Goal: Information Seeking & Learning: Learn about a topic

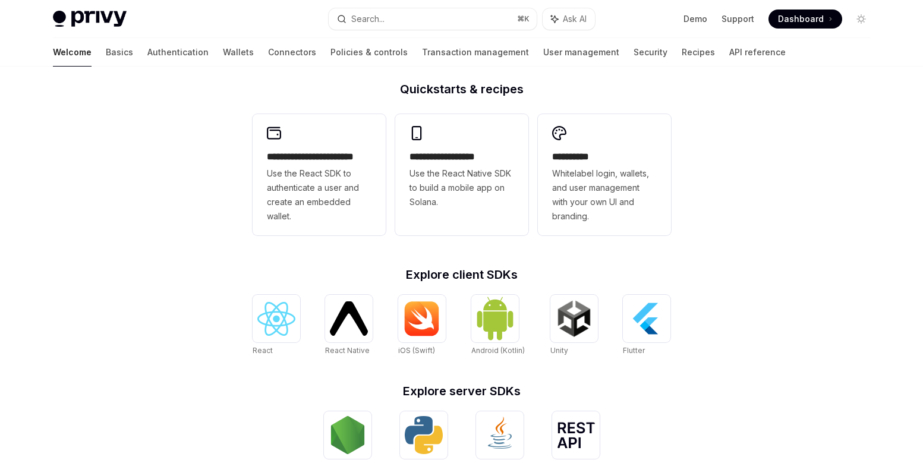
scroll to position [318, 0]
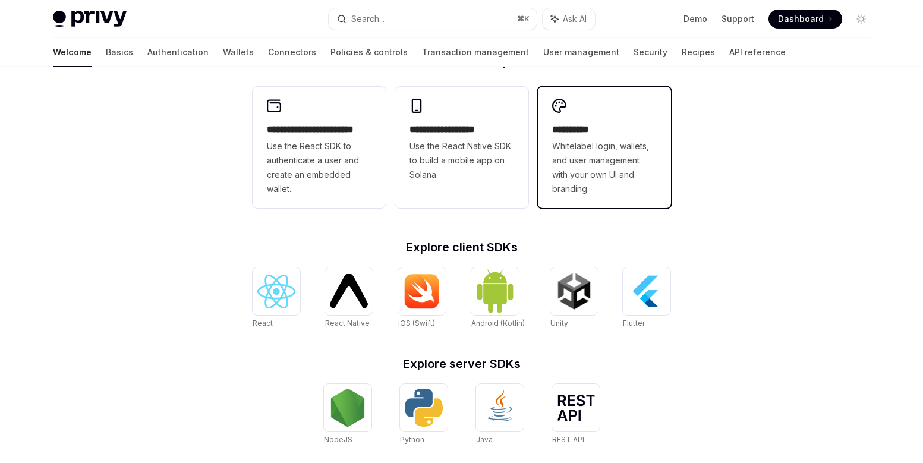
click at [591, 142] on span "Whitelabel login, wallets, and user management with your own UI and branding." at bounding box center [604, 167] width 105 height 57
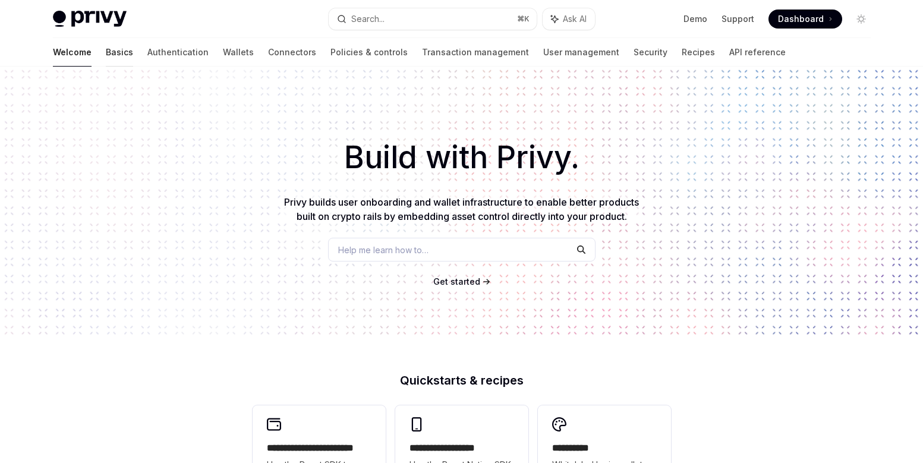
click at [106, 50] on link "Basics" at bounding box center [119, 52] width 27 height 29
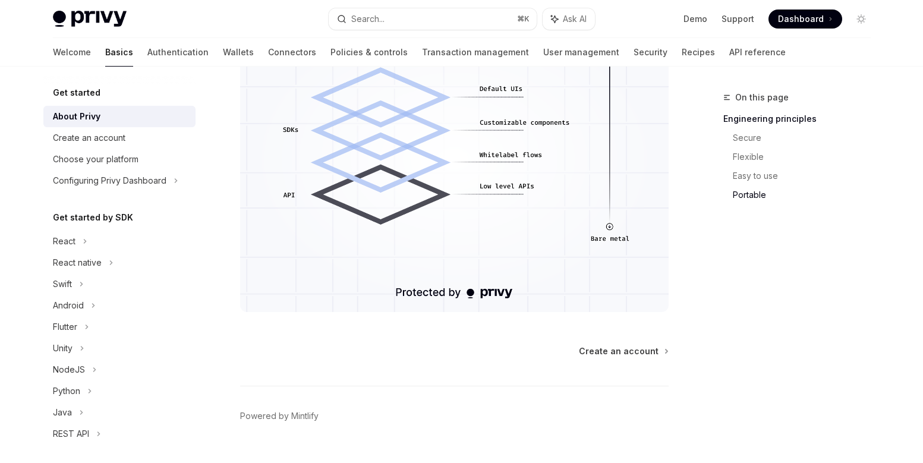
scroll to position [1091, 0]
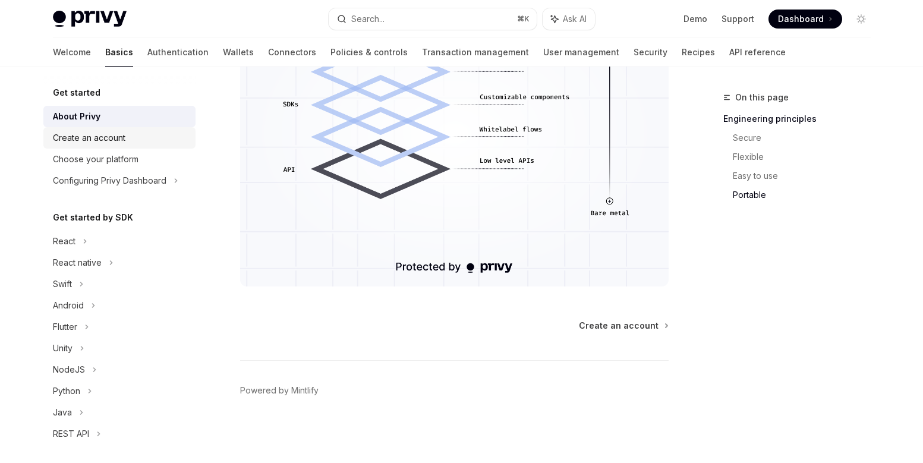
click at [99, 136] on div "Create an account" at bounding box center [89, 138] width 72 height 14
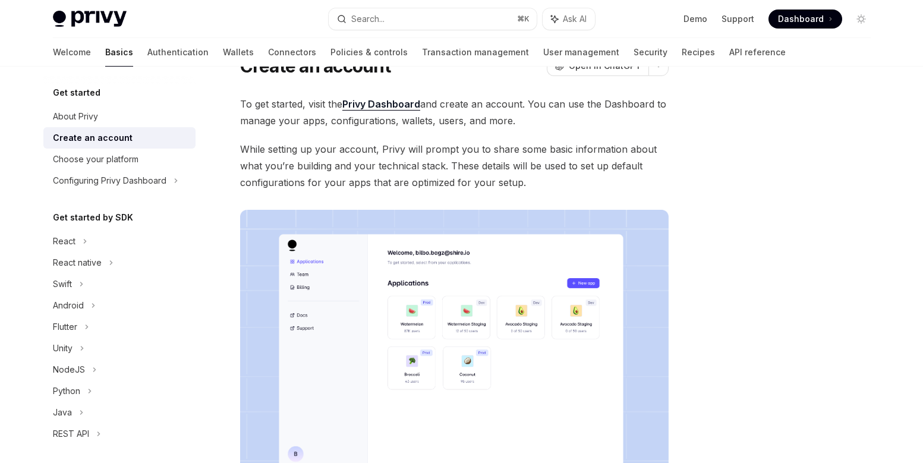
scroll to position [55, 0]
click at [81, 162] on div "Choose your platform" at bounding box center [96, 159] width 86 height 14
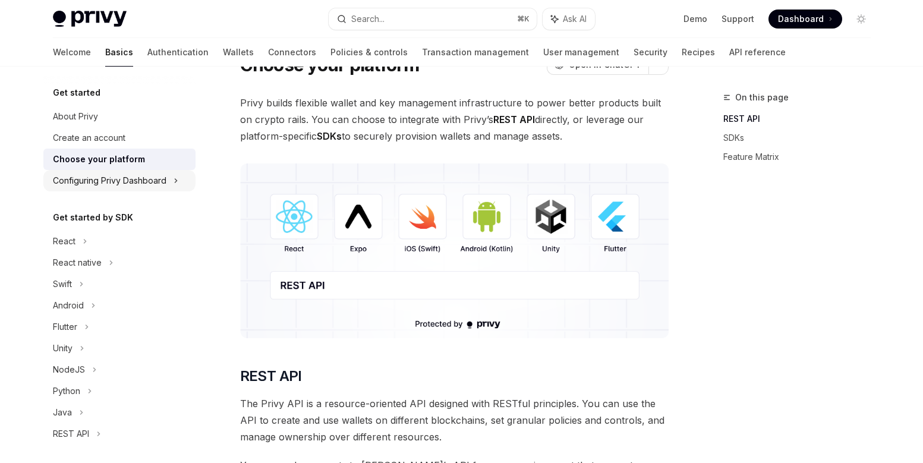
click at [100, 185] on div "Configuring Privy Dashboard" at bounding box center [109, 180] width 113 height 14
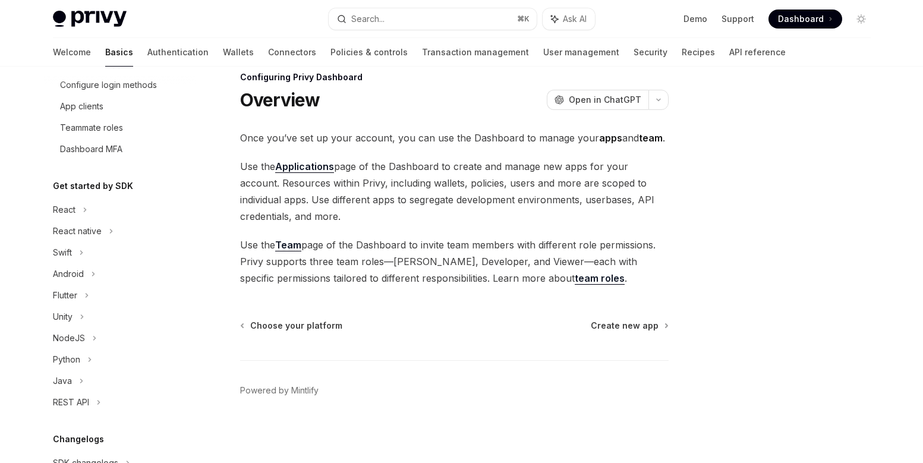
scroll to position [173, 0]
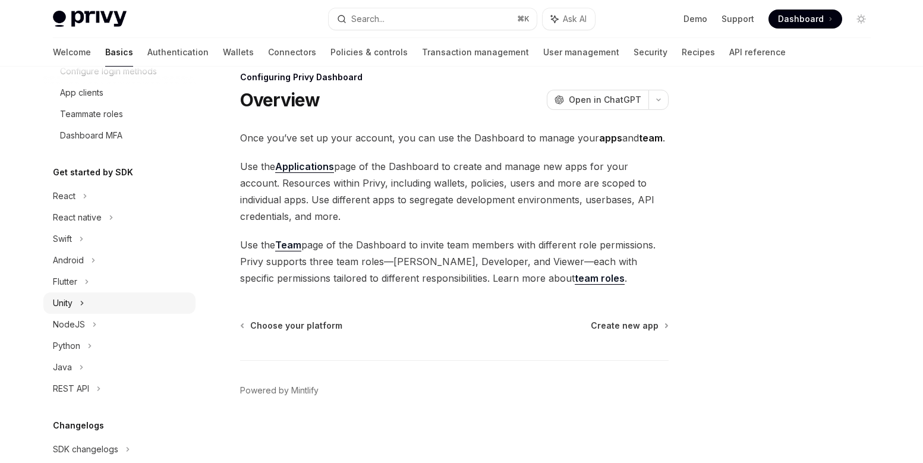
click at [74, 298] on div "Unity" at bounding box center [119, 302] width 152 height 21
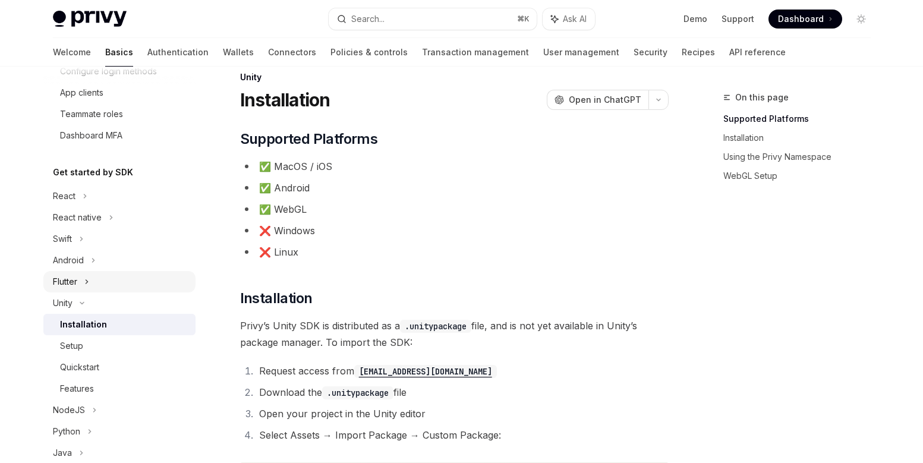
click at [77, 285] on div "Flutter" at bounding box center [65, 281] width 24 height 14
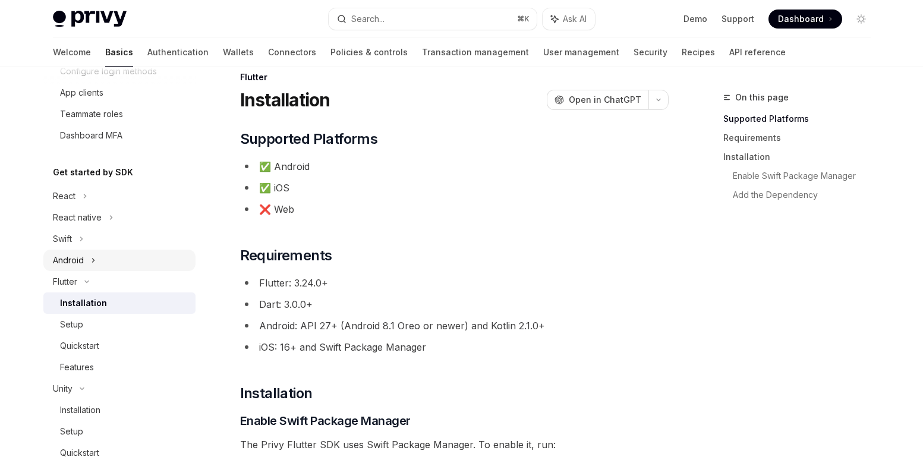
click at [81, 262] on div "Android" at bounding box center [68, 260] width 31 height 14
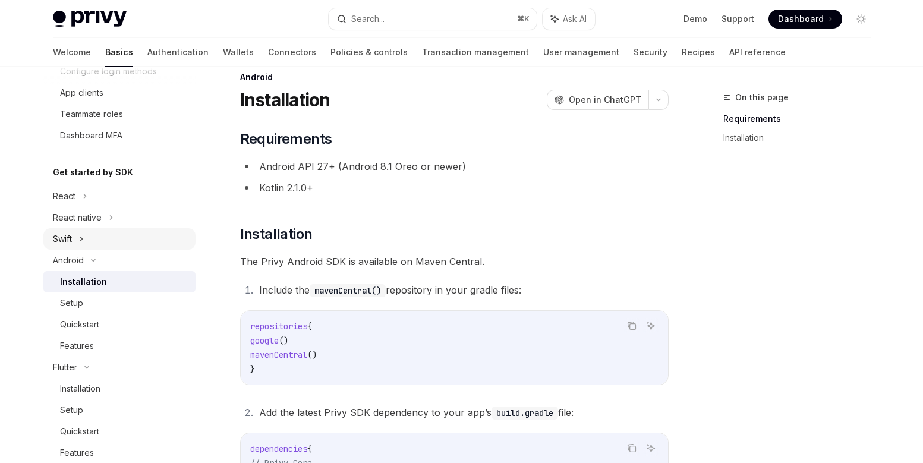
click at [88, 243] on div "Swift" at bounding box center [119, 238] width 152 height 21
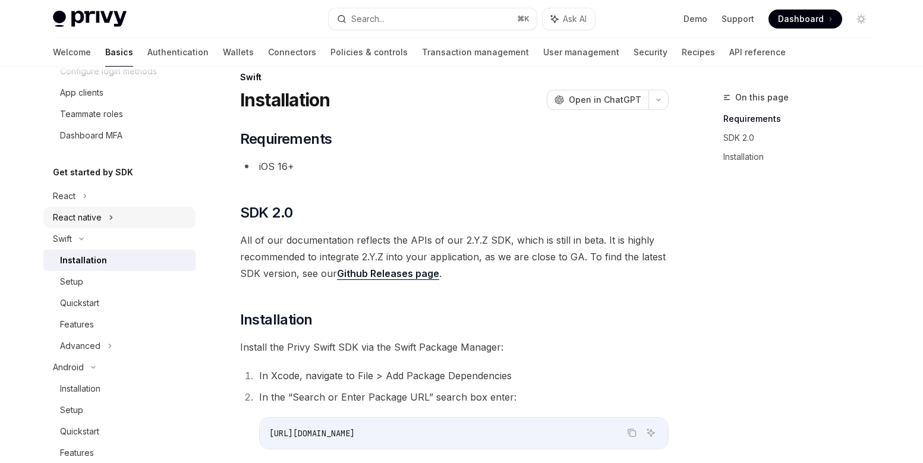
click at [94, 224] on div "React native" at bounding box center [77, 217] width 49 height 14
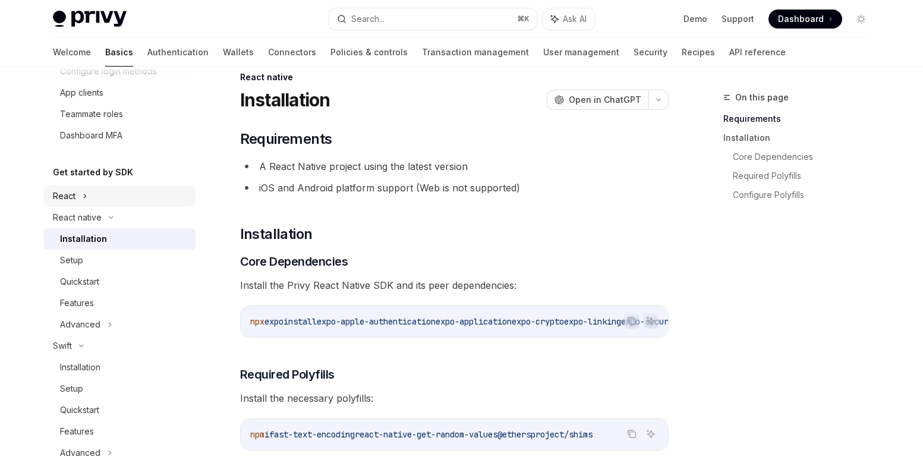
click at [80, 193] on div "React" at bounding box center [119, 195] width 152 height 21
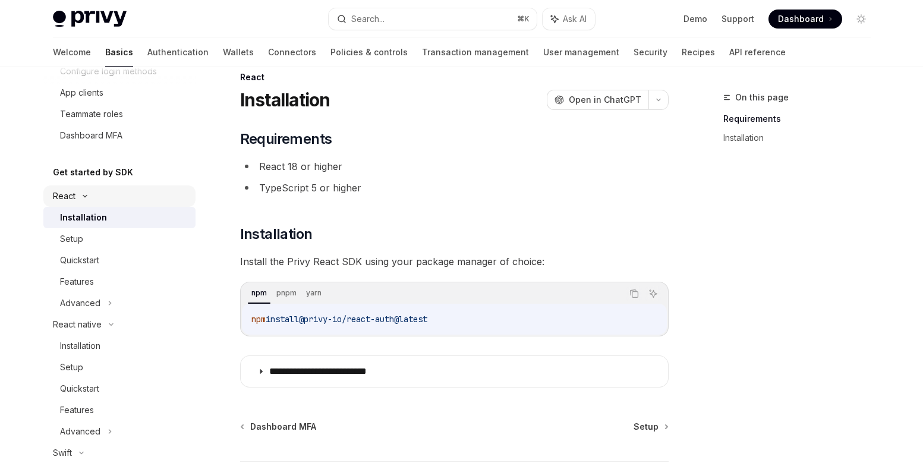
click at [82, 189] on div "React" at bounding box center [119, 195] width 152 height 21
click at [104, 215] on icon at bounding box center [111, 217] width 14 height 5
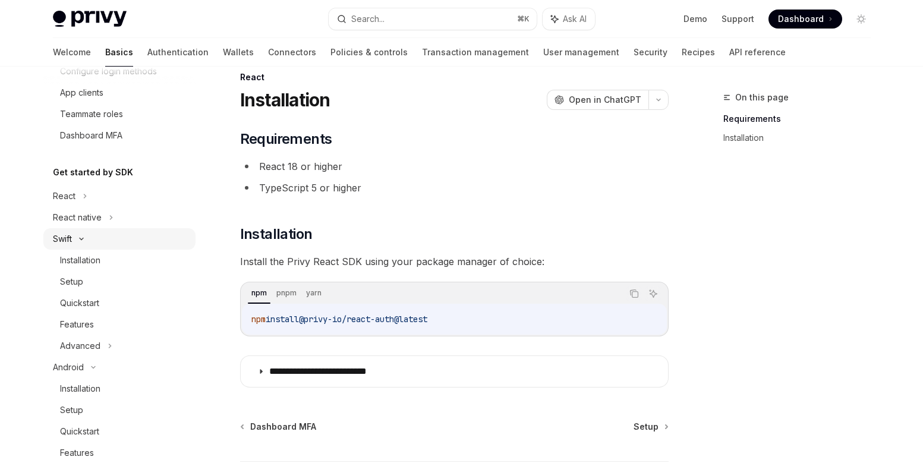
click at [97, 236] on div "Swift" at bounding box center [119, 238] width 152 height 21
click at [82, 366] on icon at bounding box center [87, 367] width 14 height 5
click at [91, 260] on icon at bounding box center [93, 260] width 14 height 5
click at [83, 304] on icon at bounding box center [82, 303] width 14 height 5
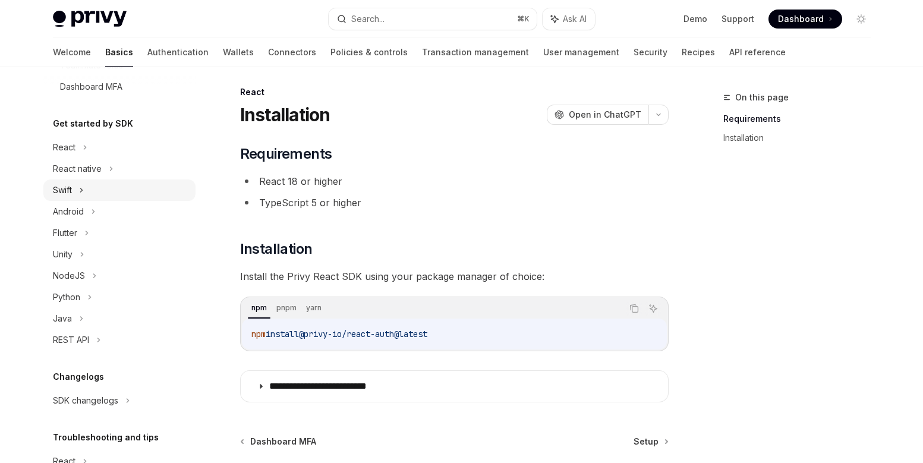
scroll to position [193, 0]
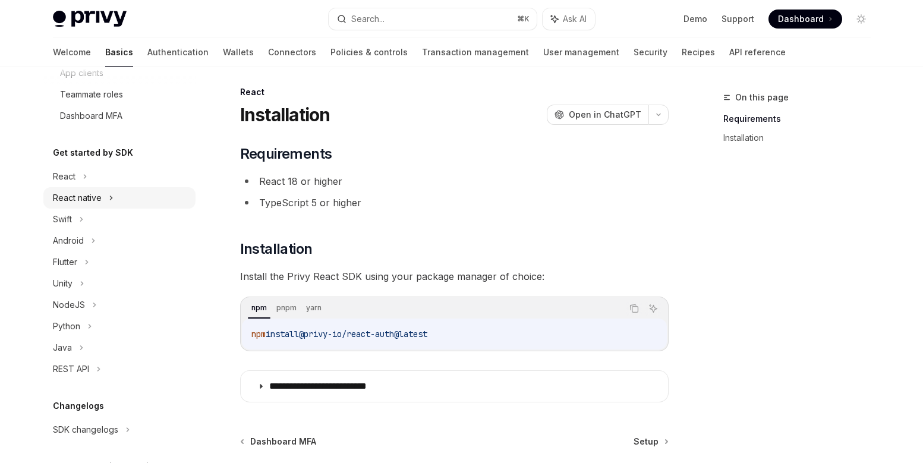
click at [81, 204] on div "React native" at bounding box center [77, 198] width 49 height 14
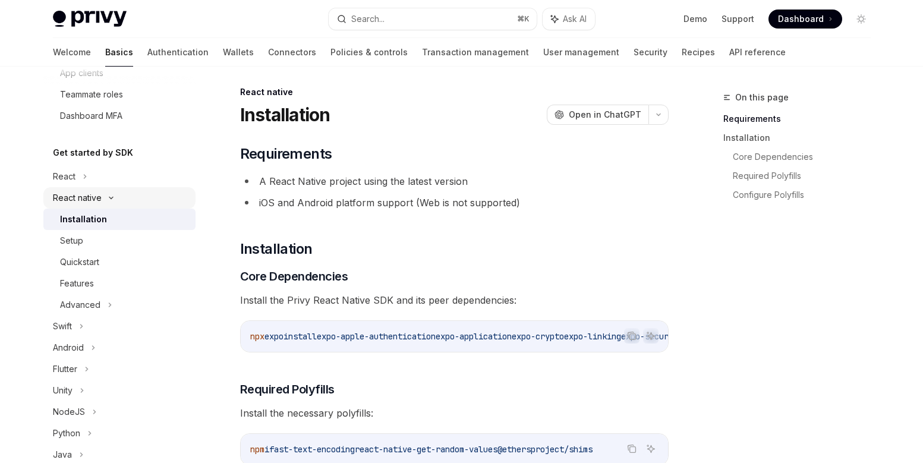
click at [81, 204] on div "React native" at bounding box center [77, 198] width 49 height 14
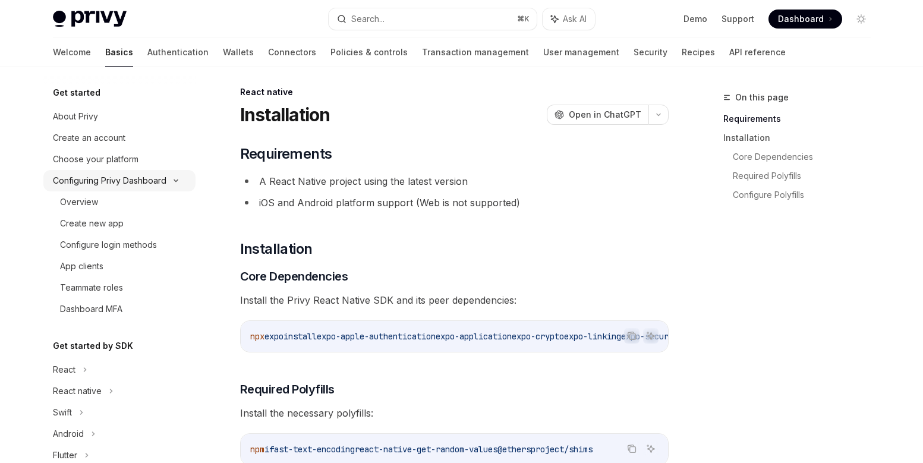
click at [87, 190] on div "Configuring Privy Dashboard" at bounding box center [119, 180] width 152 height 21
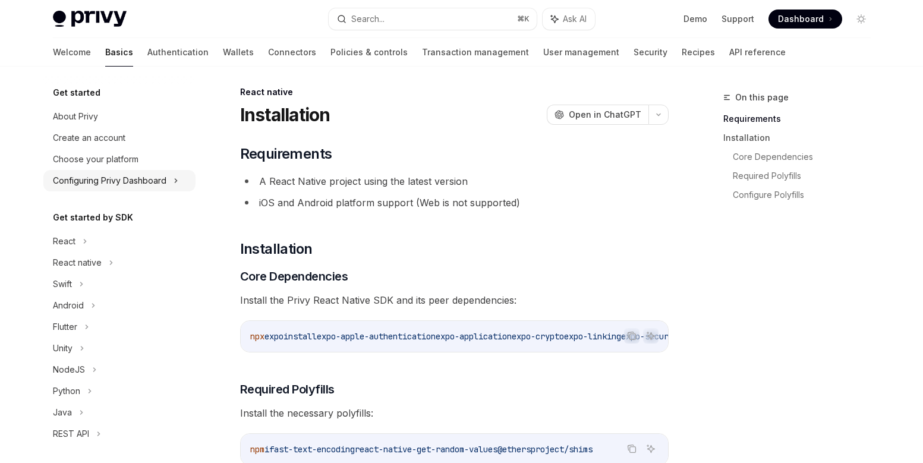
click at [89, 182] on div "Configuring Privy Dashboard" at bounding box center [109, 180] width 113 height 14
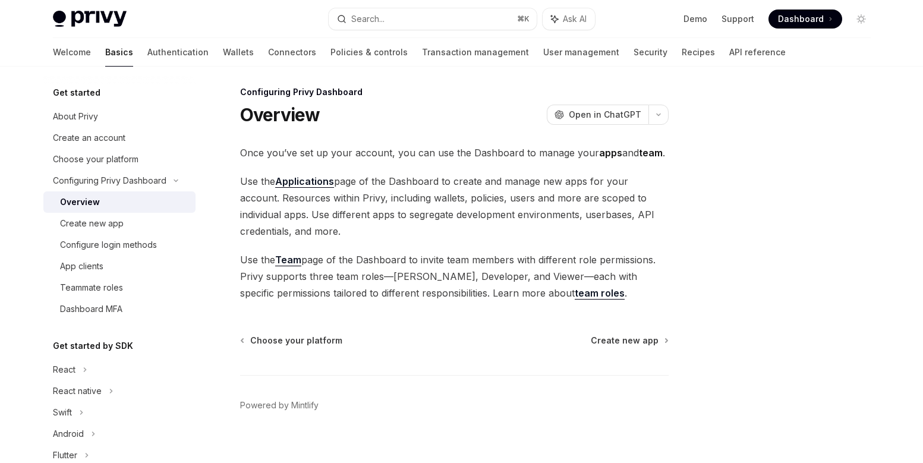
click at [88, 192] on link "Overview" at bounding box center [119, 201] width 152 height 21
click at [98, 219] on div "Create new app" at bounding box center [92, 223] width 64 height 14
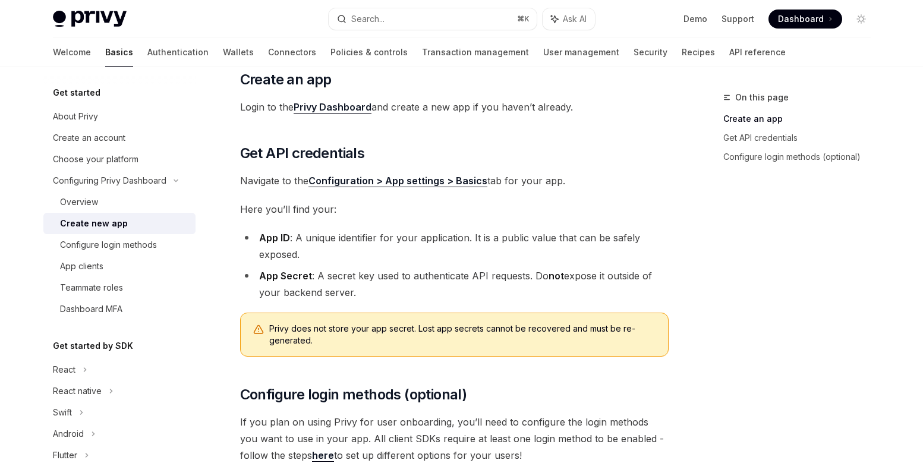
scroll to position [207, 0]
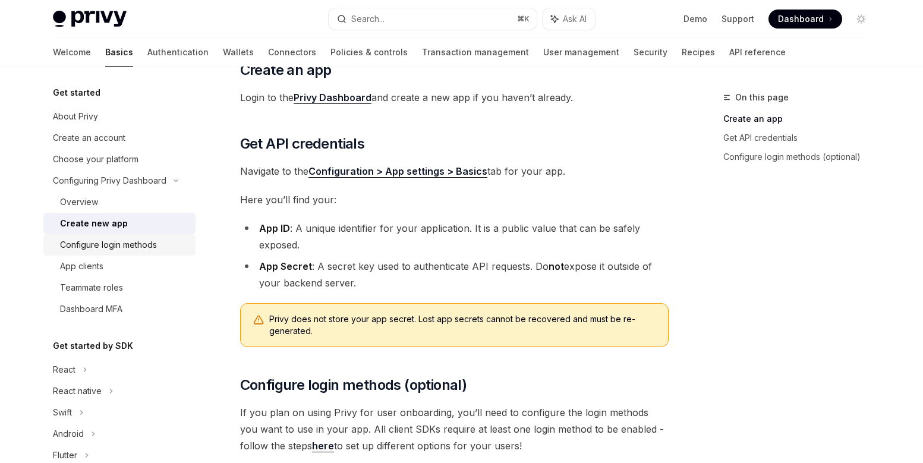
click at [92, 242] on div "Configure login methods" at bounding box center [108, 245] width 97 height 14
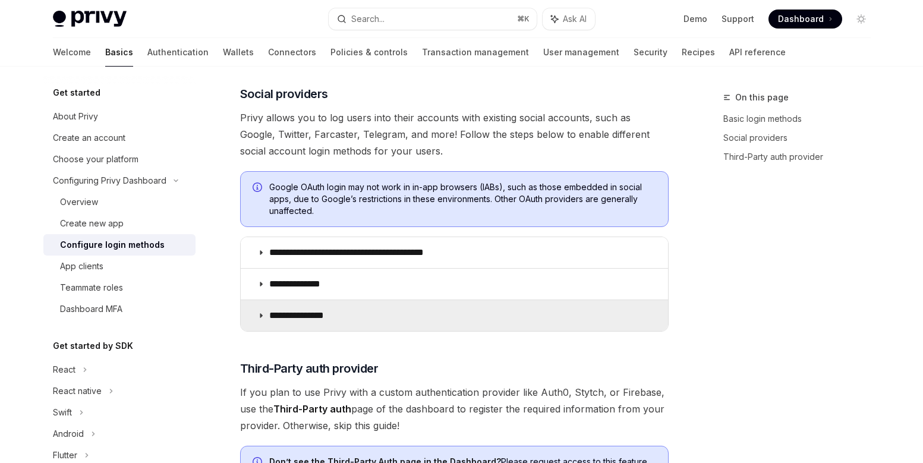
scroll to position [375, 0]
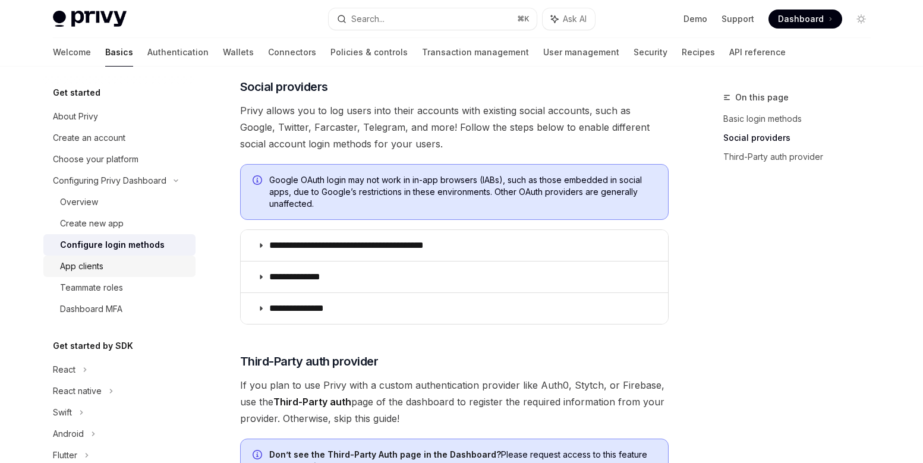
click at [102, 268] on div "App clients" at bounding box center [81, 266] width 43 height 14
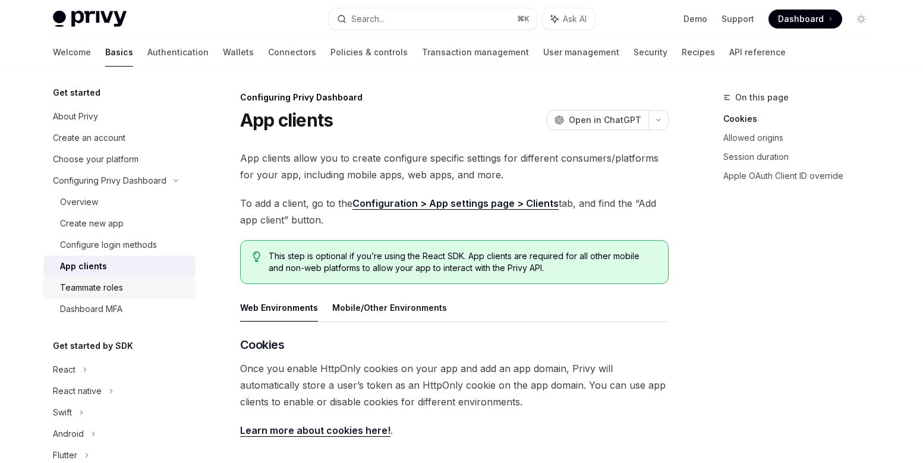
click at [111, 285] on div "Teammate roles" at bounding box center [91, 287] width 63 height 14
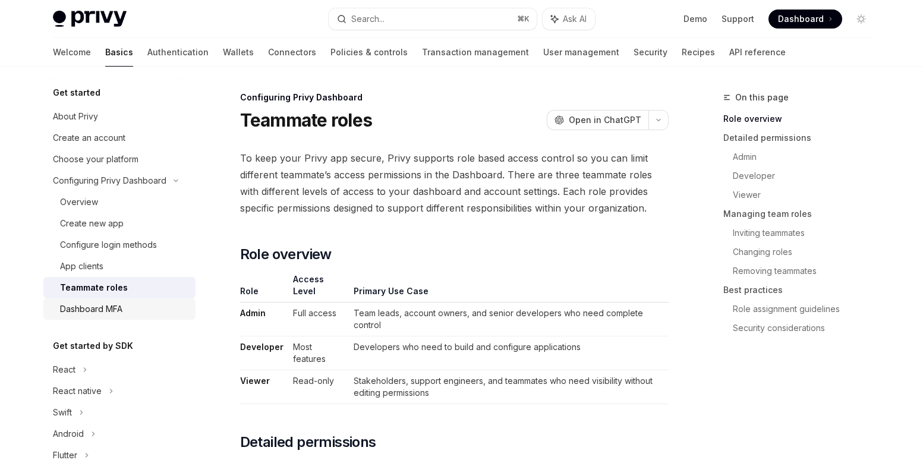
click at [106, 307] on div "Dashboard MFA" at bounding box center [91, 309] width 62 height 14
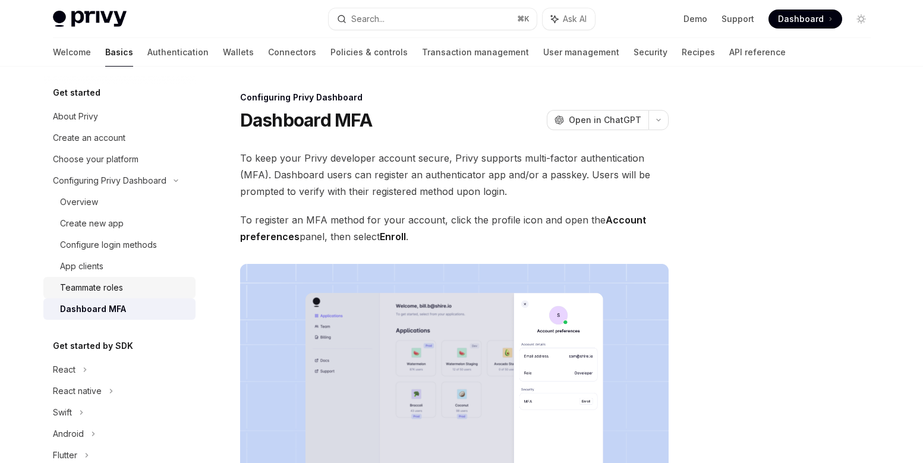
click at [109, 288] on div "Teammate roles" at bounding box center [91, 287] width 63 height 14
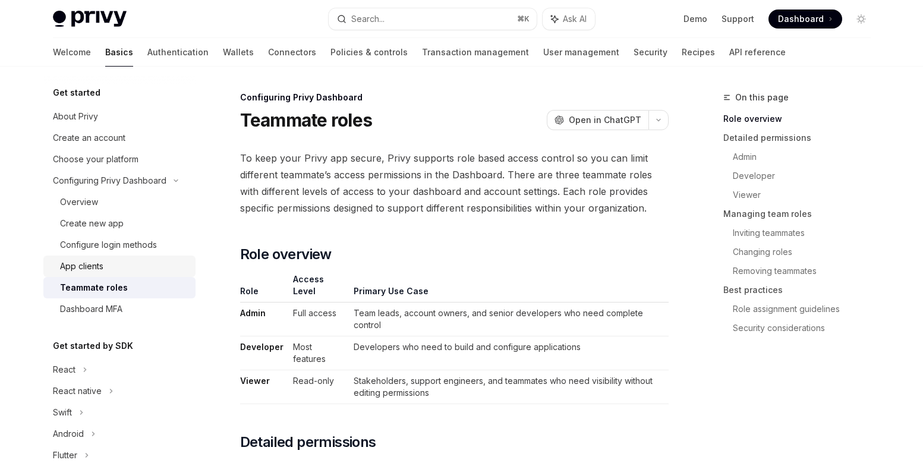
click at [112, 266] on div "App clients" at bounding box center [124, 266] width 128 height 14
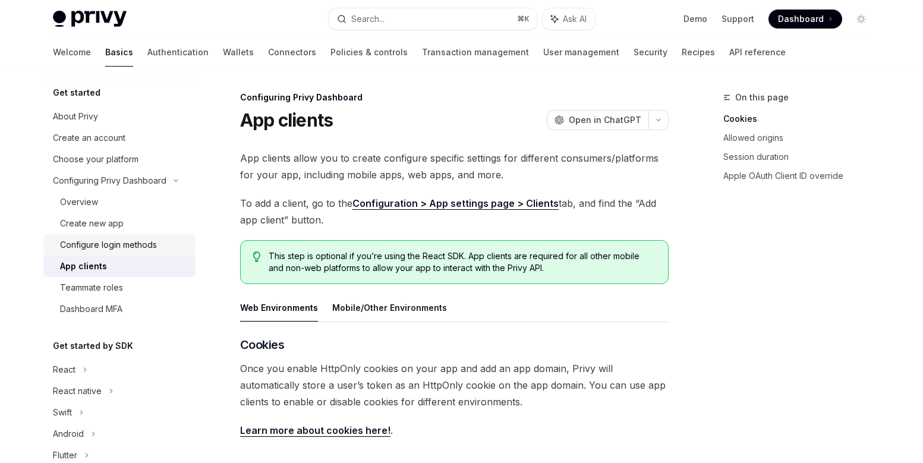
click at [115, 242] on div "Configure login methods" at bounding box center [108, 245] width 97 height 14
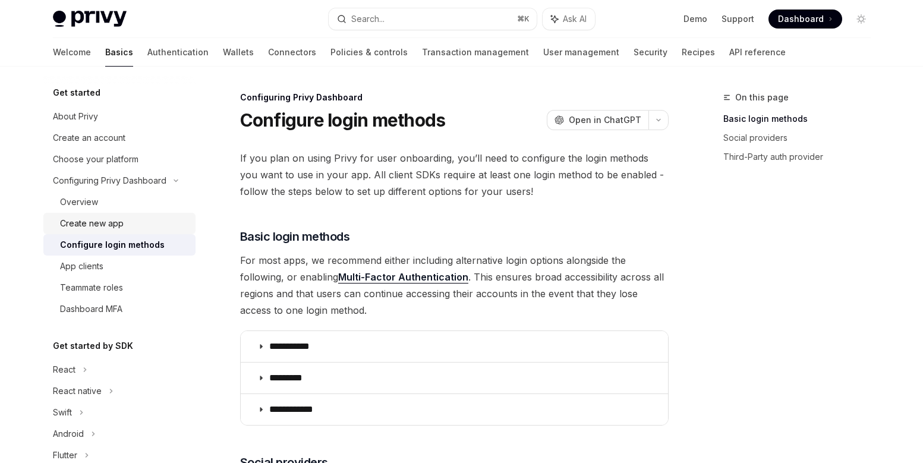
click at [116, 233] on link "Create new app" at bounding box center [119, 223] width 152 height 21
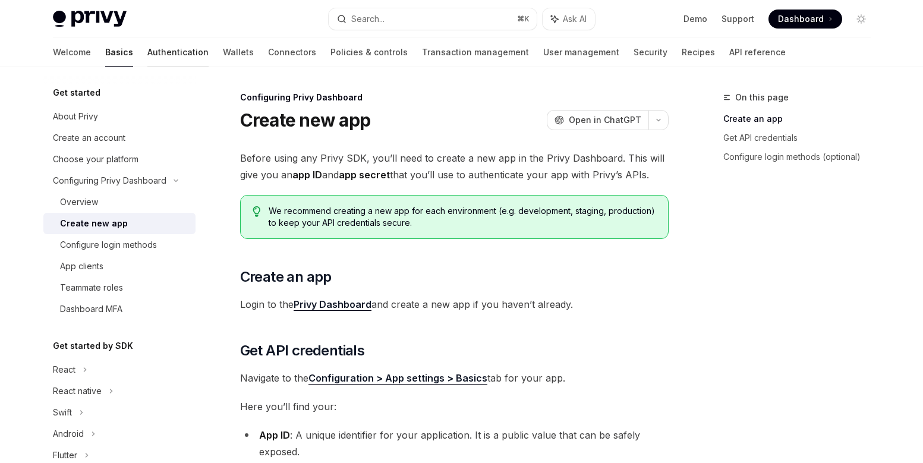
click at [147, 56] on link "Authentication" at bounding box center [177, 52] width 61 height 29
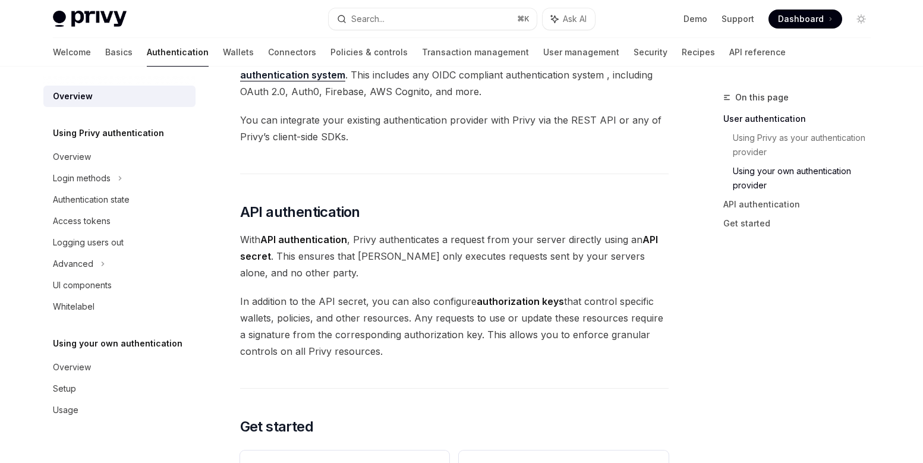
scroll to position [670, 0]
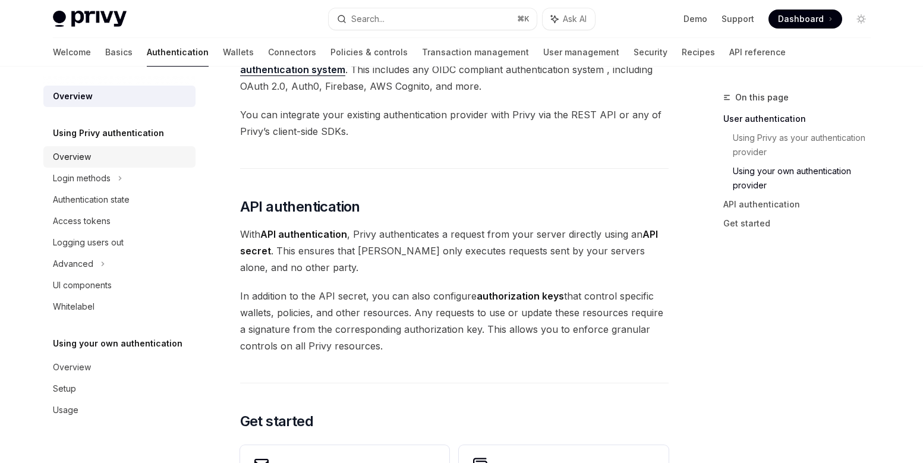
click at [102, 161] on div "Overview" at bounding box center [120, 157] width 135 height 14
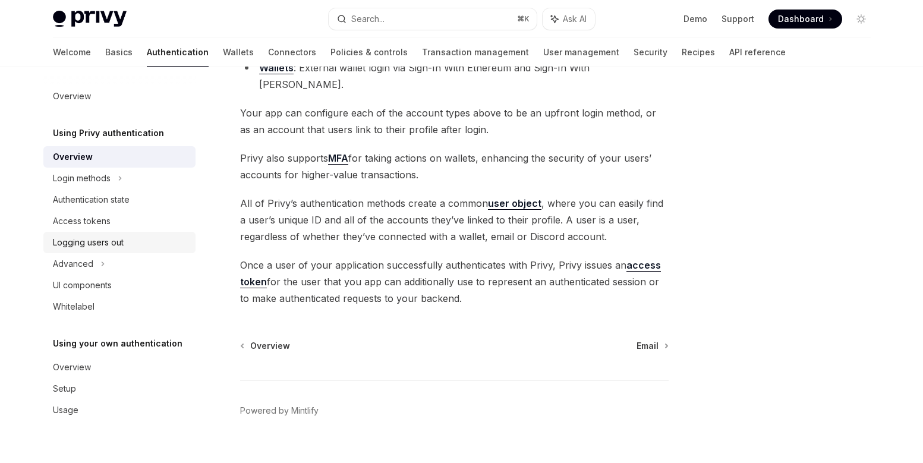
scroll to position [241, 0]
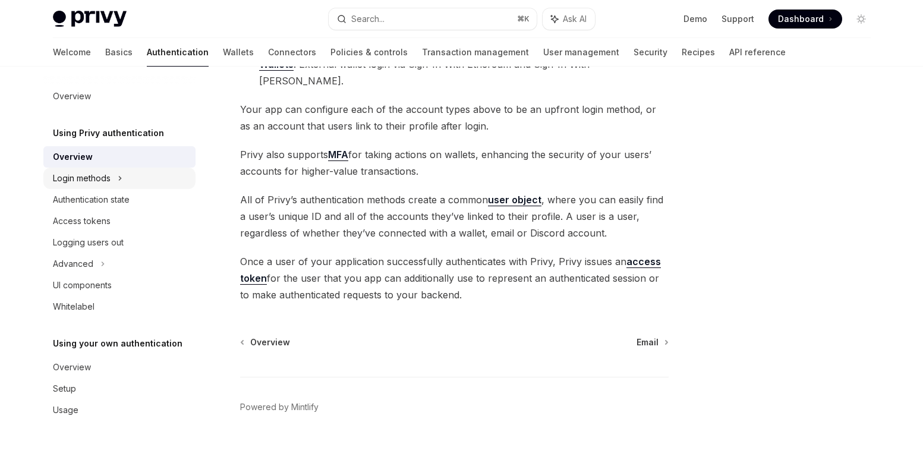
click at [111, 178] on div "Login methods" at bounding box center [119, 178] width 152 height 21
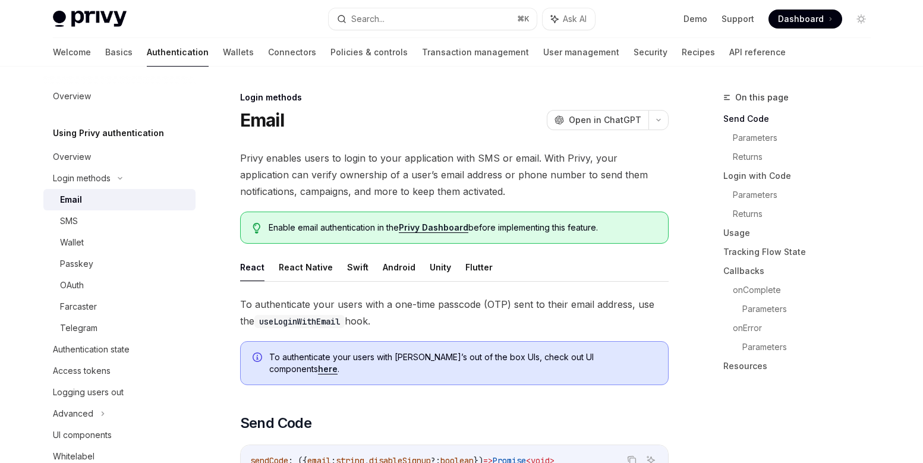
click at [268, 270] on ul "React React Native Swift Android Unity Flutter" at bounding box center [454, 267] width 428 height 29
click at [383, 265] on button "Android" at bounding box center [399, 267] width 33 height 28
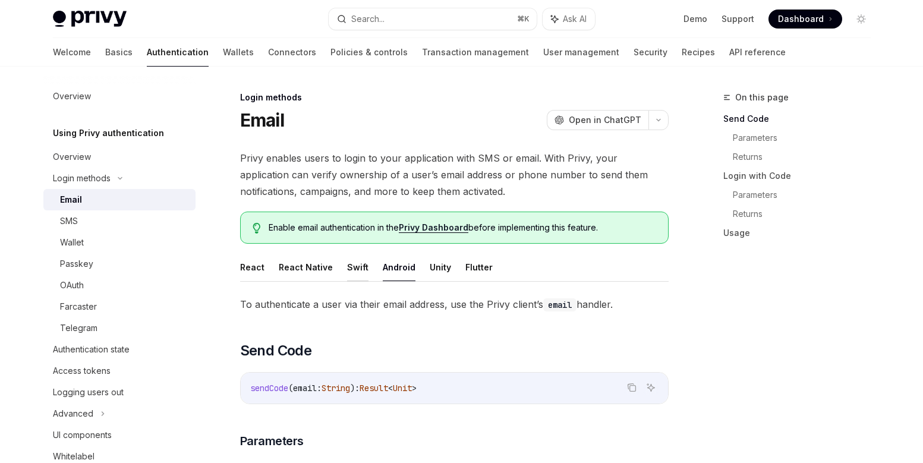
click at [349, 266] on button "Swift" at bounding box center [357, 267] width 21 height 28
click at [307, 267] on button "React Native" at bounding box center [306, 267] width 54 height 28
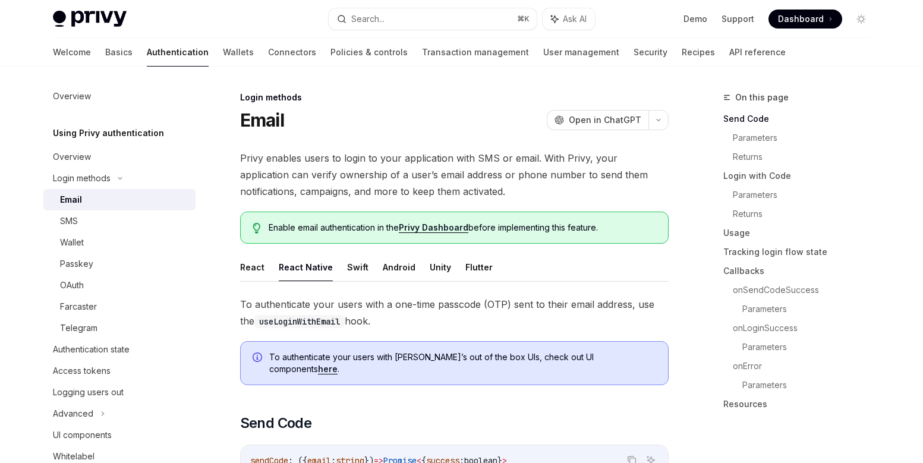
click at [253, 266] on button "React" at bounding box center [252, 267] width 24 height 28
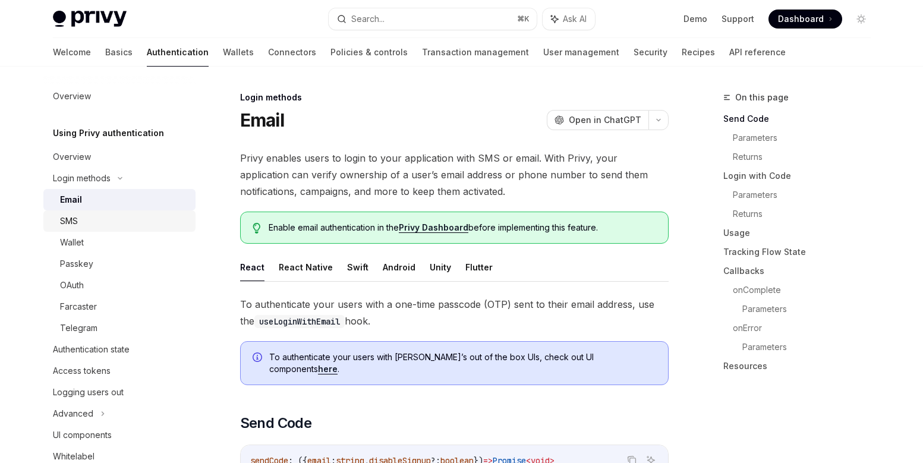
click at [67, 217] on div "SMS" at bounding box center [69, 221] width 18 height 14
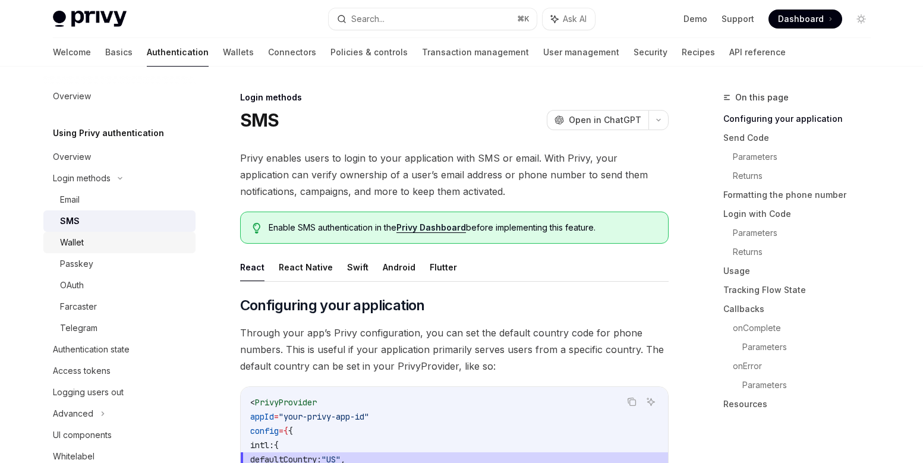
click at [71, 235] on div "Wallet" at bounding box center [72, 242] width 24 height 14
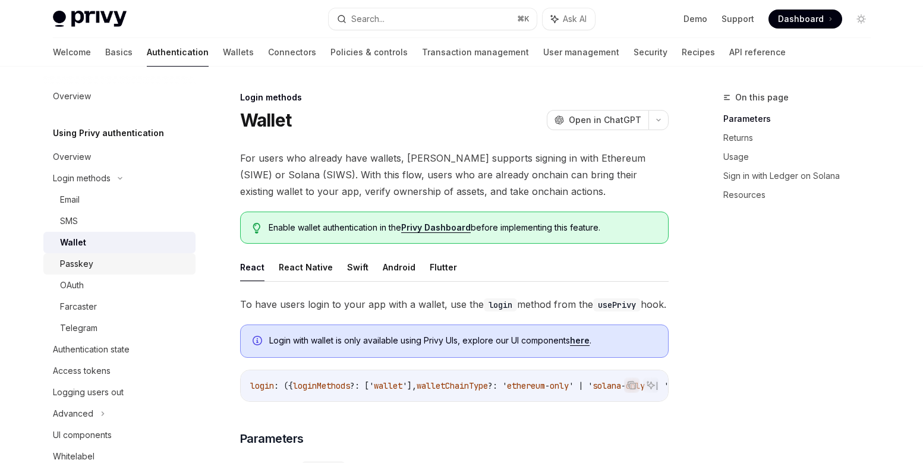
click at [78, 260] on div "Passkey" at bounding box center [76, 264] width 33 height 14
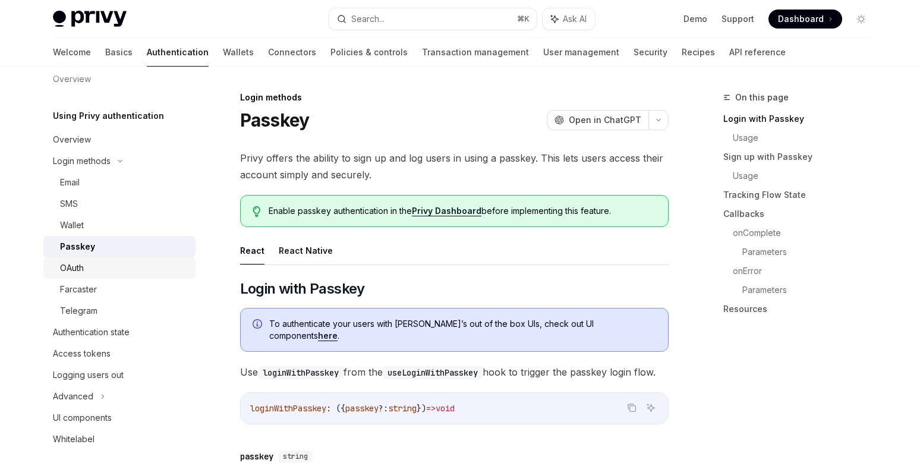
scroll to position [121, 0]
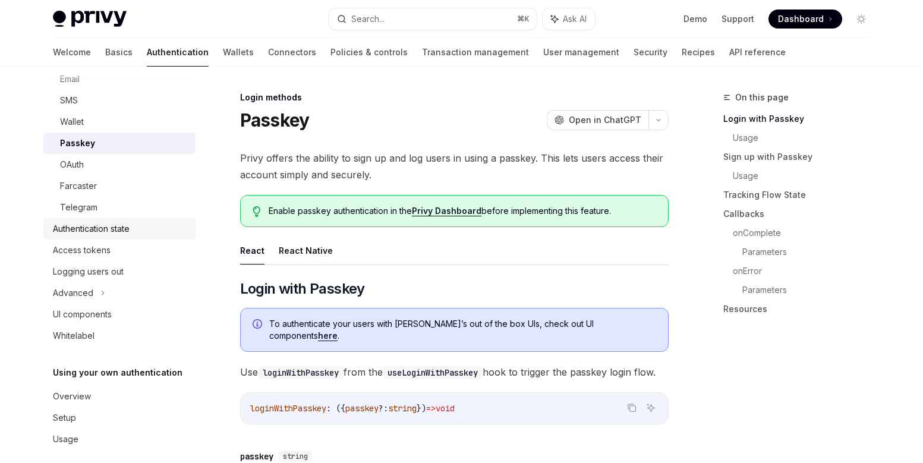
click at [99, 229] on div "Authentication state" at bounding box center [91, 229] width 77 height 14
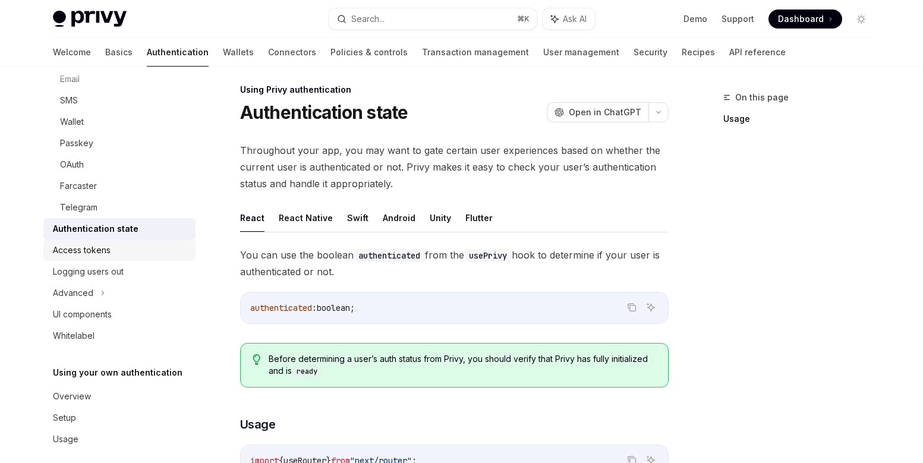
scroll to position [152, 0]
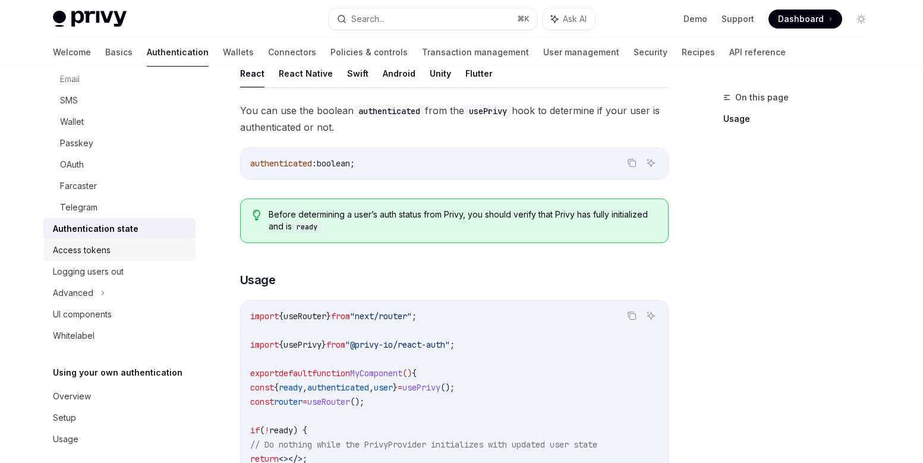
click at [117, 251] on div "Access tokens" at bounding box center [120, 250] width 135 height 14
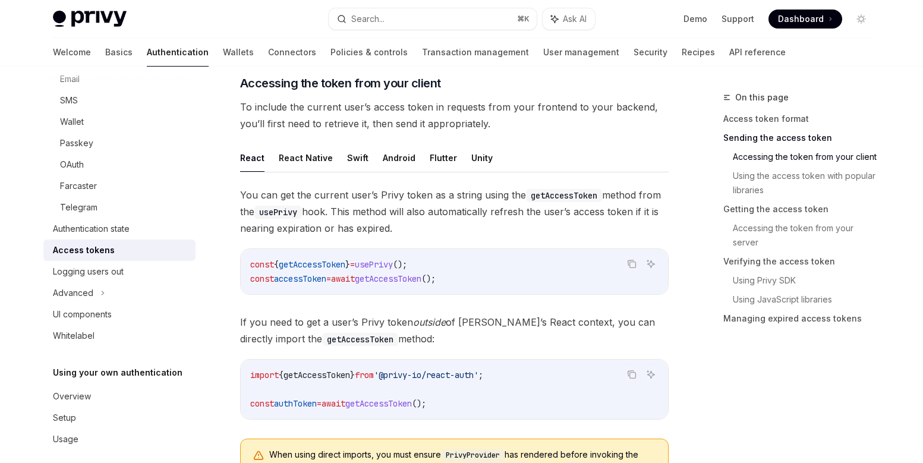
scroll to position [495, 0]
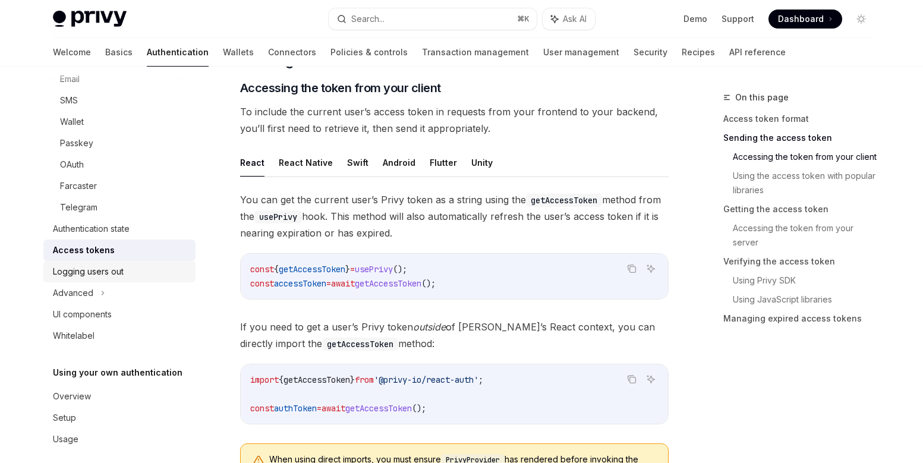
click at [107, 269] on div "Logging users out" at bounding box center [88, 271] width 71 height 14
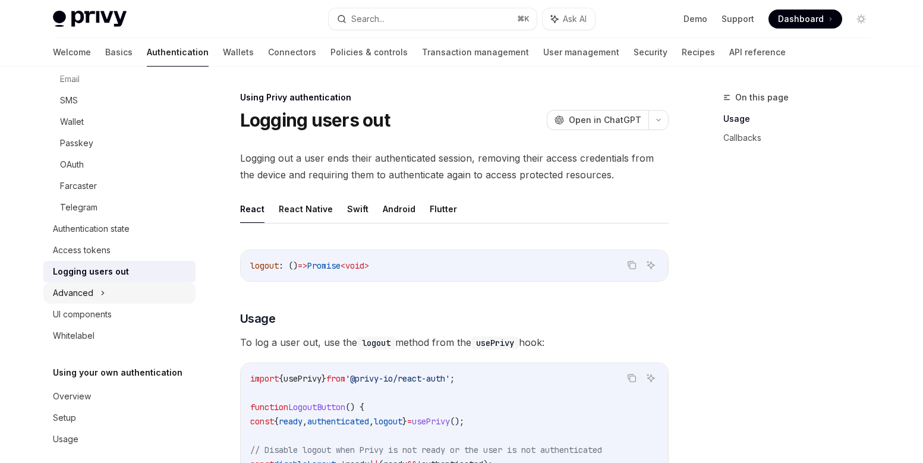
click at [83, 285] on div "Advanced" at bounding box center [119, 292] width 152 height 21
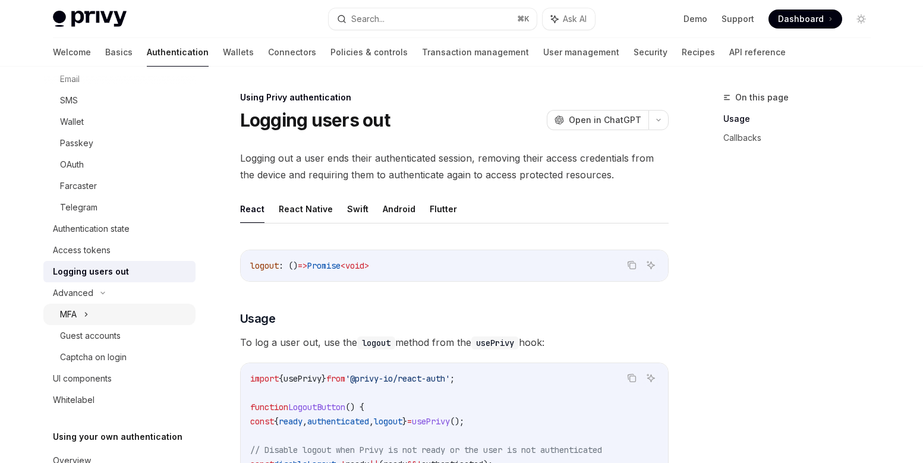
click at [86, 308] on icon at bounding box center [86, 314] width 5 height 14
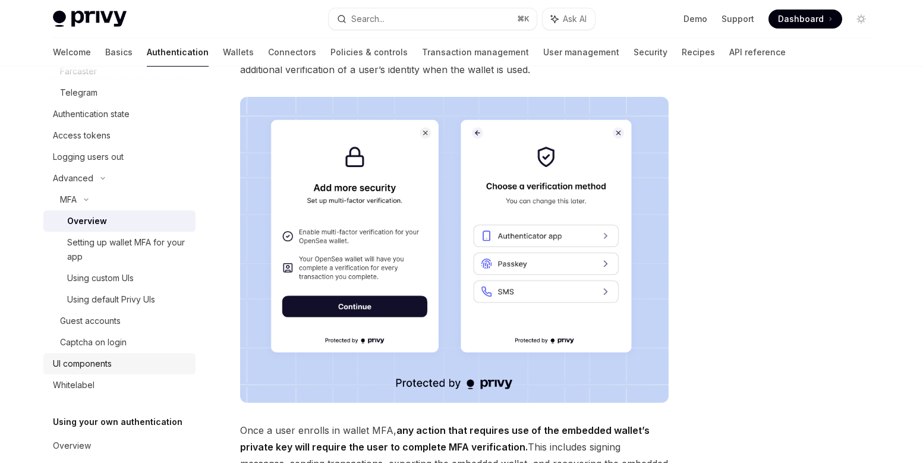
scroll to position [239, 0]
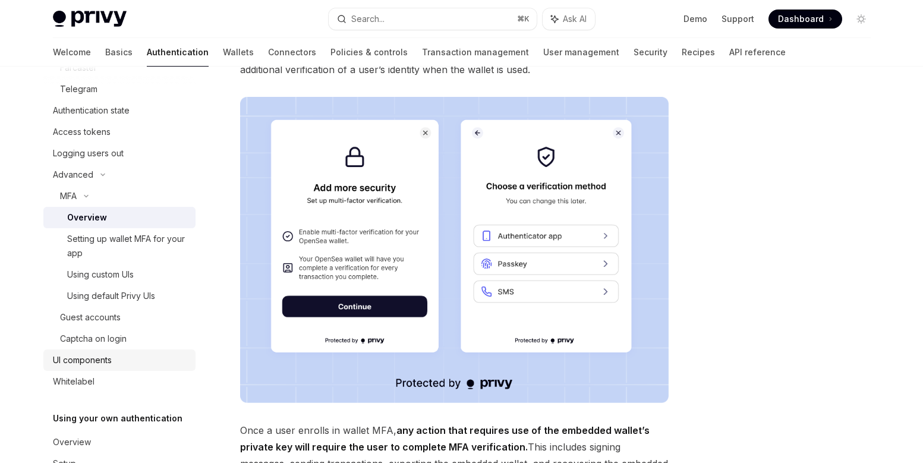
click at [132, 367] on link "UI components" at bounding box center [119, 359] width 152 height 21
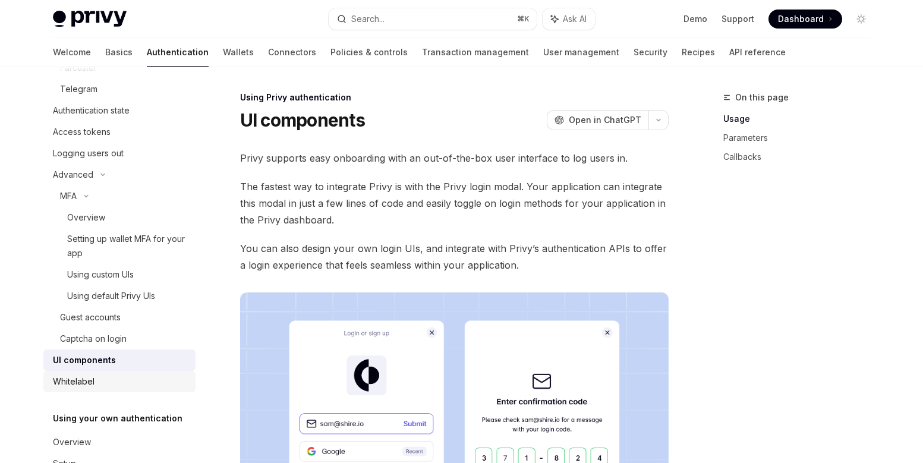
click at [123, 375] on div "Whitelabel" at bounding box center [120, 381] width 135 height 14
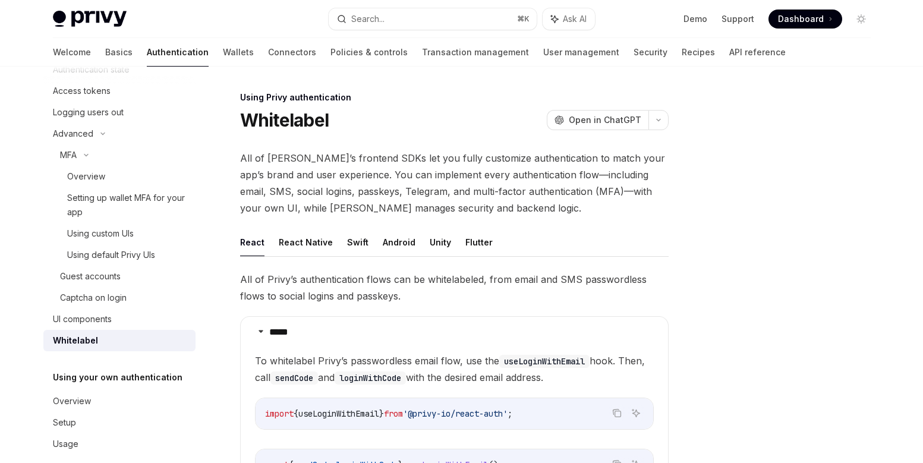
scroll to position [295, 0]
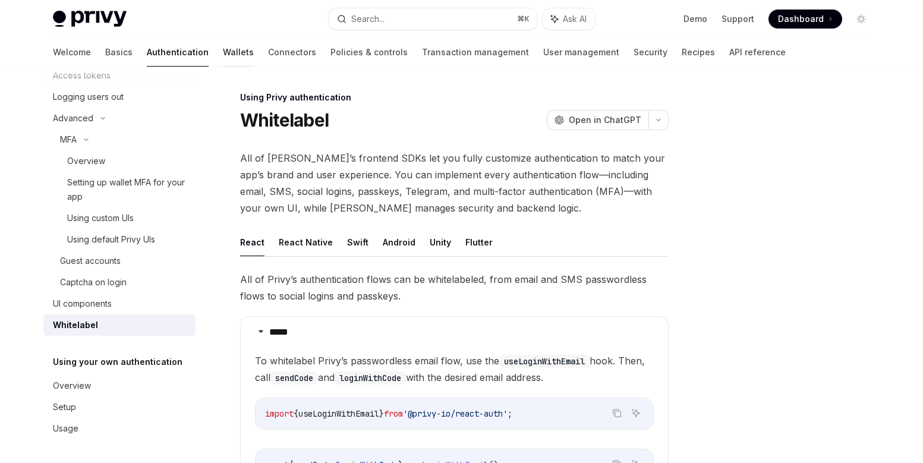
click at [223, 43] on link "Wallets" at bounding box center [238, 52] width 31 height 29
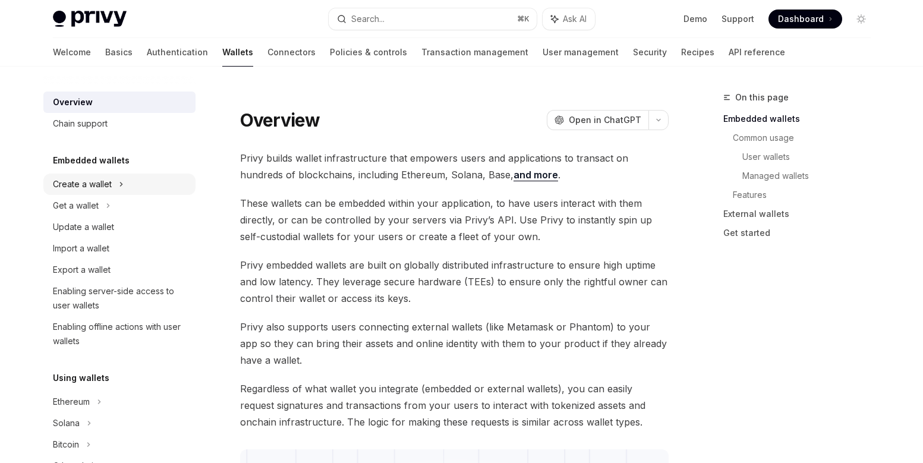
click at [83, 188] on div "Create a wallet" at bounding box center [82, 184] width 59 height 14
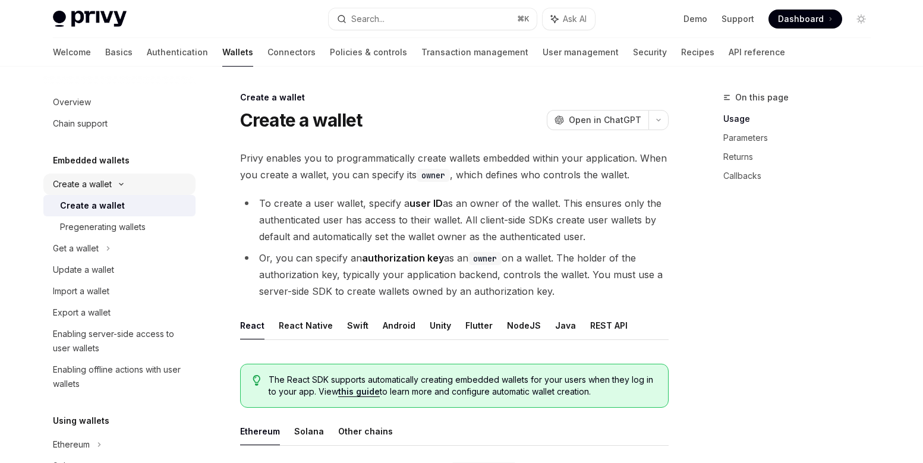
click at [78, 188] on div "Create a wallet" at bounding box center [82, 184] width 59 height 14
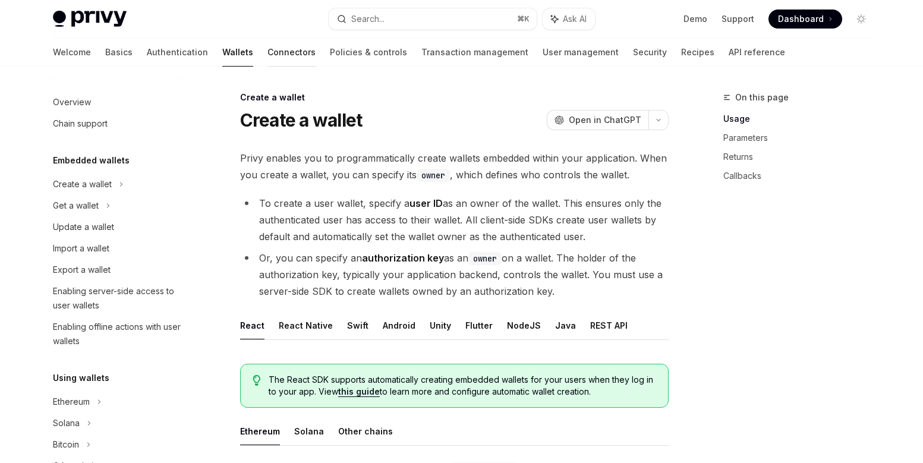
click at [267, 52] on link "Connectors" at bounding box center [291, 52] width 48 height 29
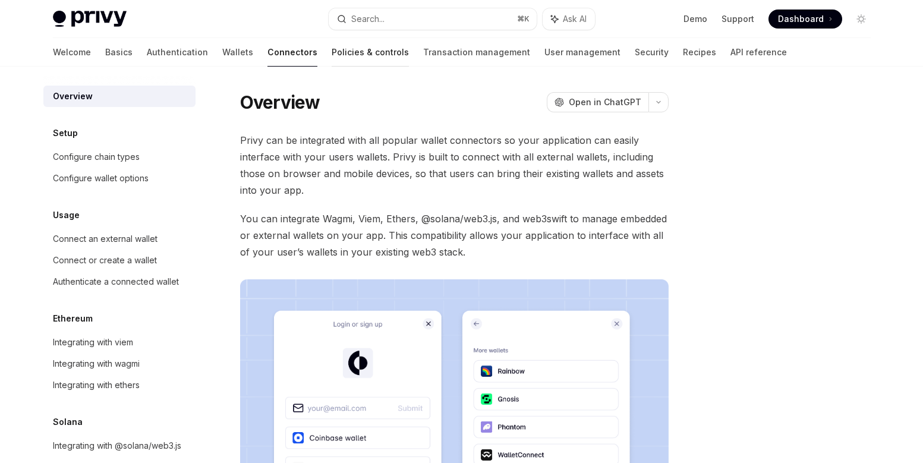
click at [331, 58] on link "Policies & controls" at bounding box center [369, 52] width 77 height 29
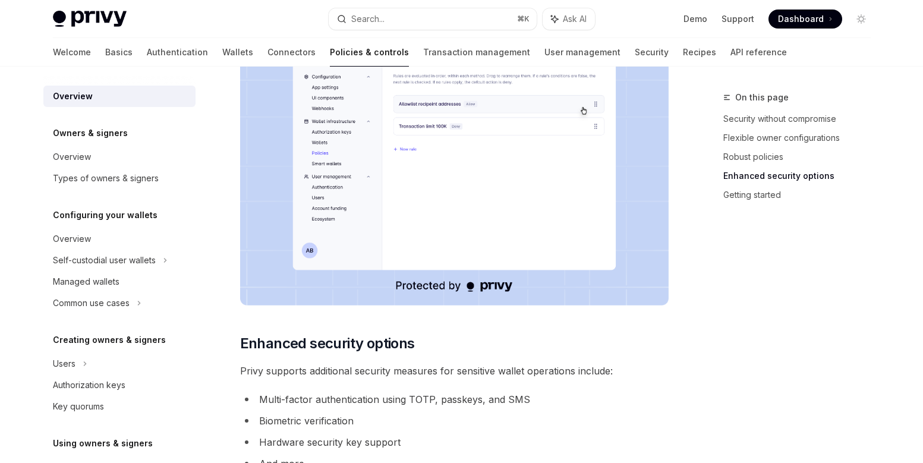
scroll to position [920, 0]
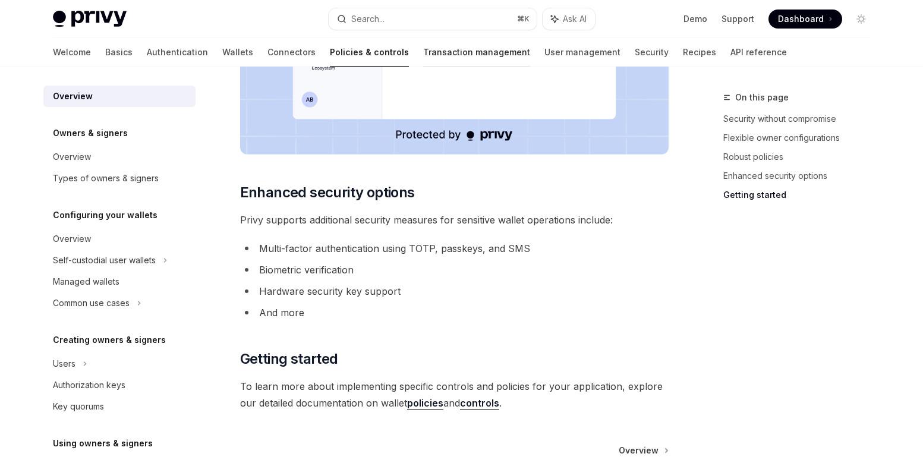
click at [423, 56] on link "Transaction management" at bounding box center [476, 52] width 107 height 29
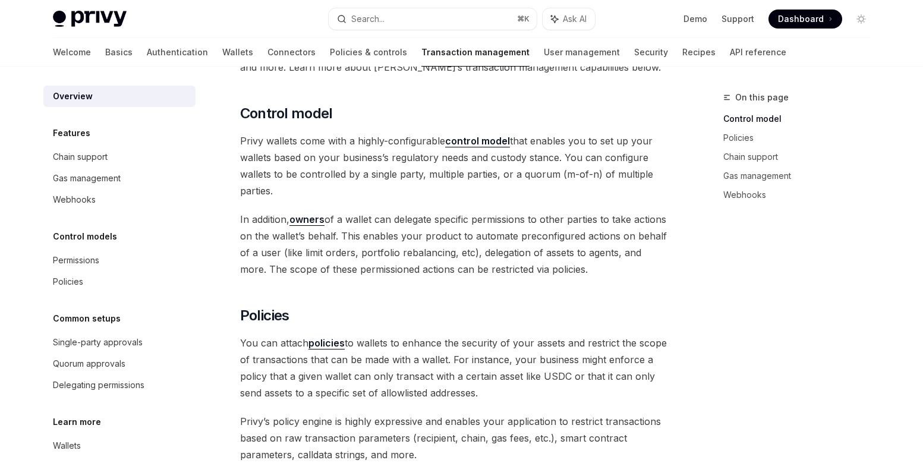
scroll to position [183, 0]
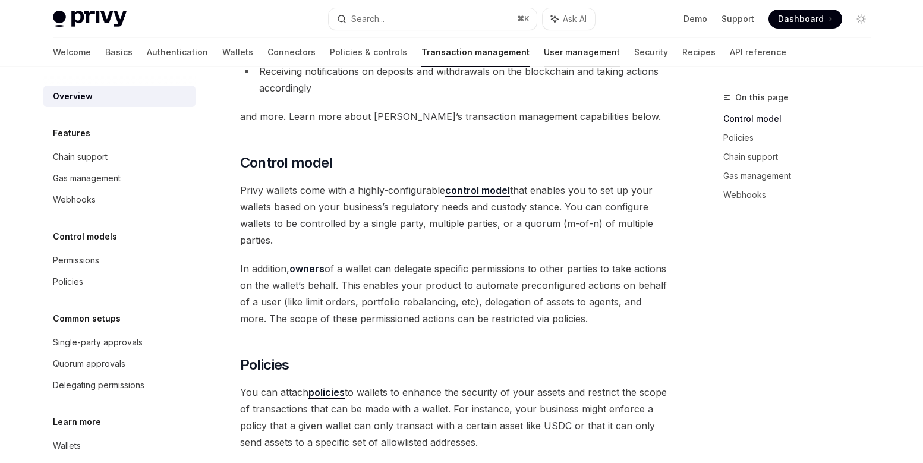
click at [544, 52] on link "User management" at bounding box center [582, 52] width 76 height 29
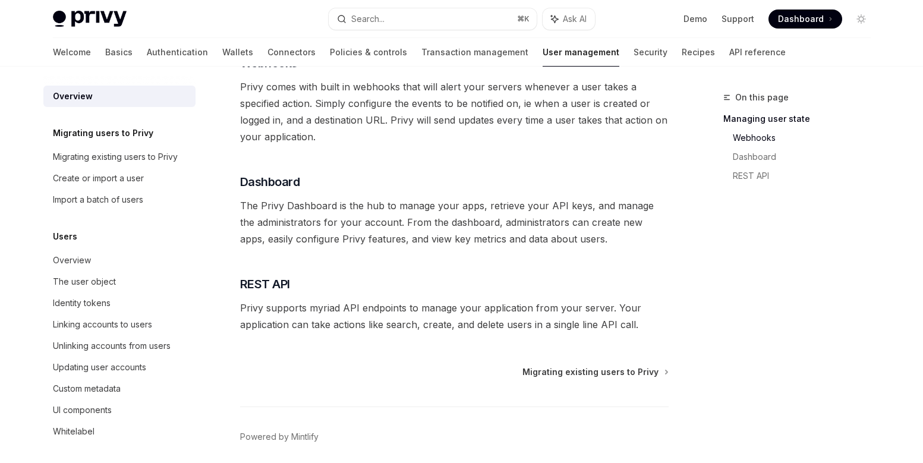
scroll to position [276, 0]
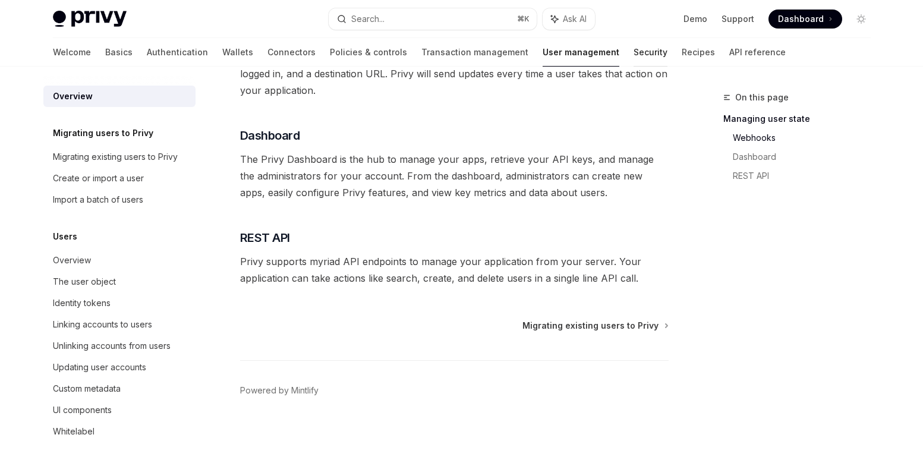
click at [633, 56] on link "Security" at bounding box center [650, 52] width 34 height 29
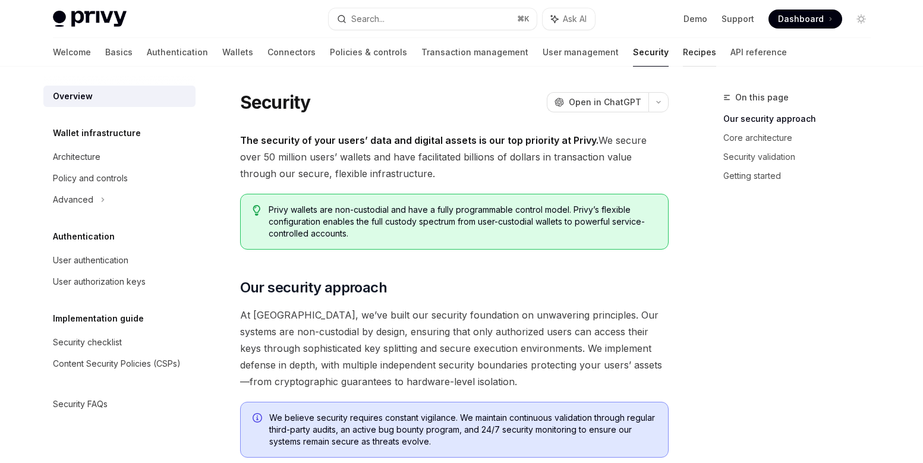
click at [683, 51] on link "Recipes" at bounding box center [699, 52] width 33 height 29
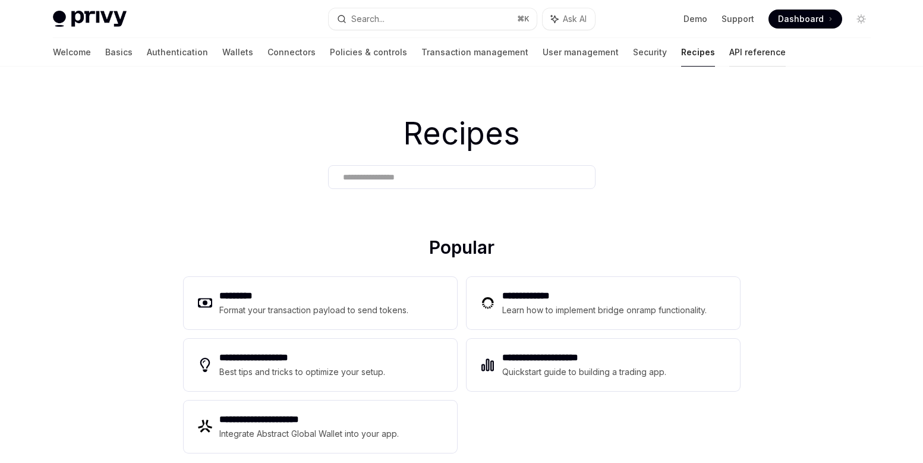
click at [729, 48] on link "API reference" at bounding box center [757, 52] width 56 height 29
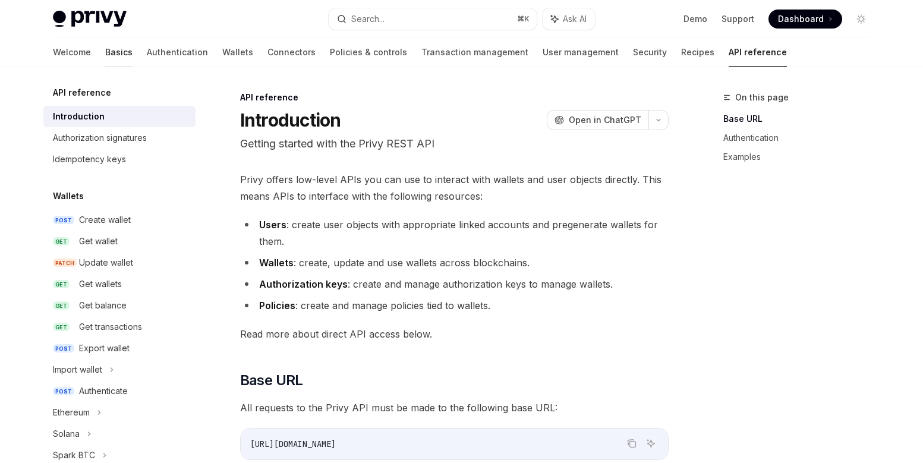
click at [105, 52] on link "Basics" at bounding box center [118, 52] width 27 height 29
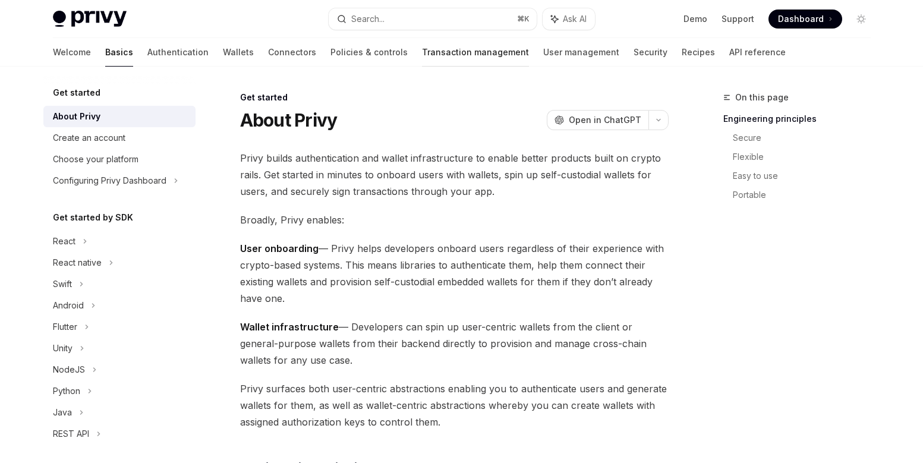
click at [422, 49] on link "Transaction management" at bounding box center [475, 52] width 107 height 29
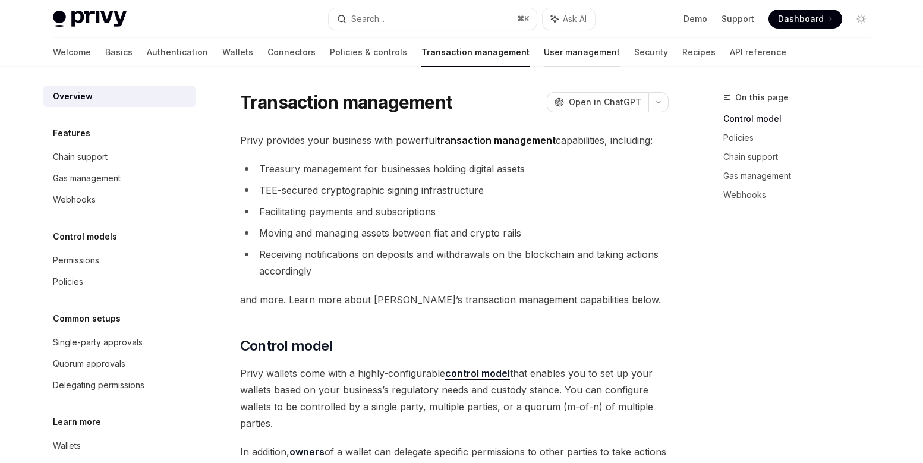
click at [544, 48] on link "User management" at bounding box center [582, 52] width 76 height 29
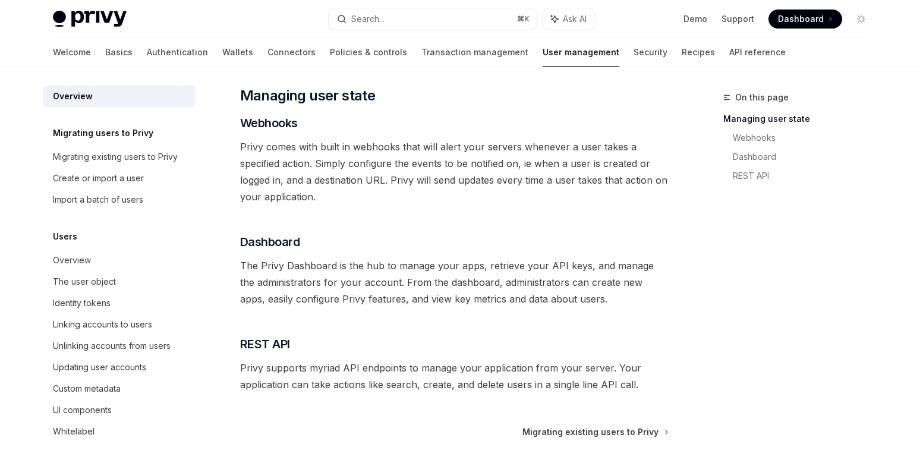
scroll to position [170, 0]
click at [633, 56] on link "Security" at bounding box center [650, 52] width 34 height 29
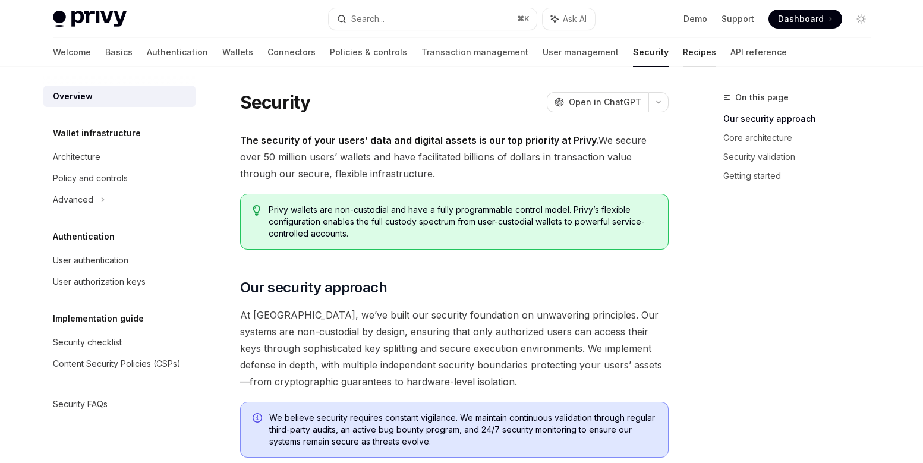
click at [683, 51] on link "Recipes" at bounding box center [699, 52] width 33 height 29
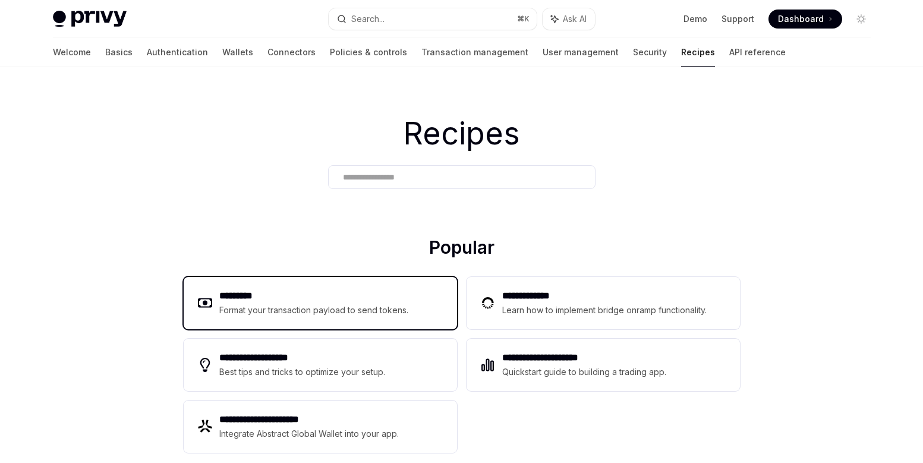
click at [335, 293] on h2 "*********" at bounding box center [314, 296] width 190 height 14
type textarea "*"
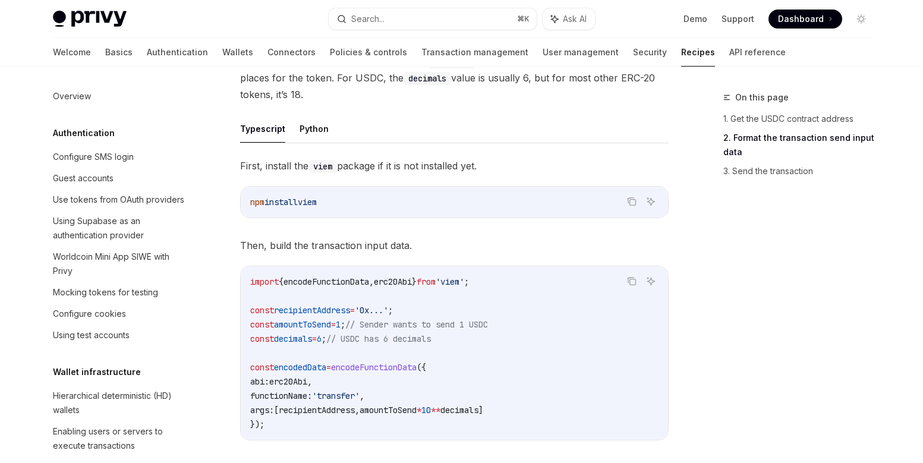
scroll to position [471, 0]
